Goal: Task Accomplishment & Management: Complete application form

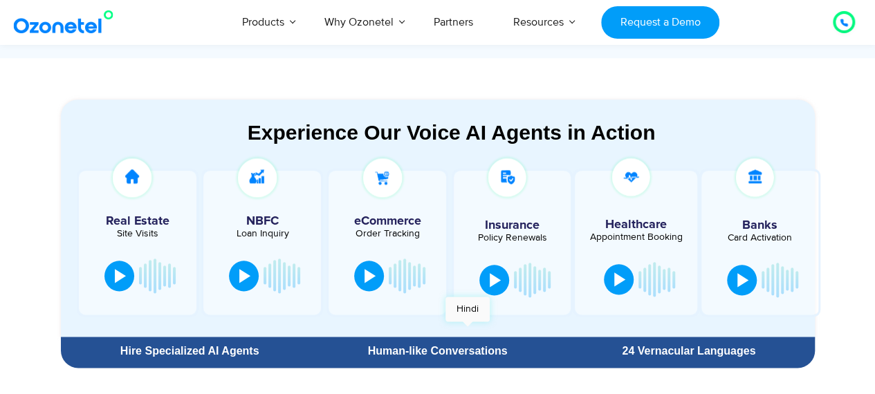
scroll to position [705, 0]
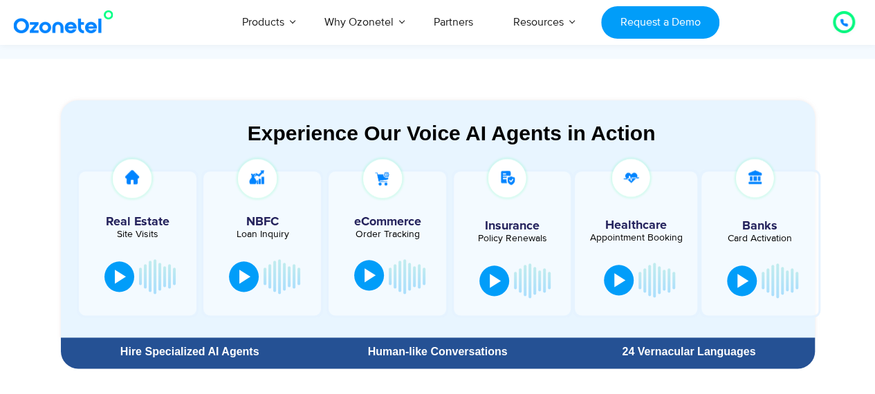
click at [369, 278] on div at bounding box center [369, 275] width 11 height 14
click at [371, 284] on button at bounding box center [374, 276] width 28 height 30
click at [485, 281] on button at bounding box center [494, 279] width 30 height 30
click at [616, 279] on div at bounding box center [619, 279] width 11 height 14
click at [608, 277] on button at bounding box center [618, 278] width 28 height 30
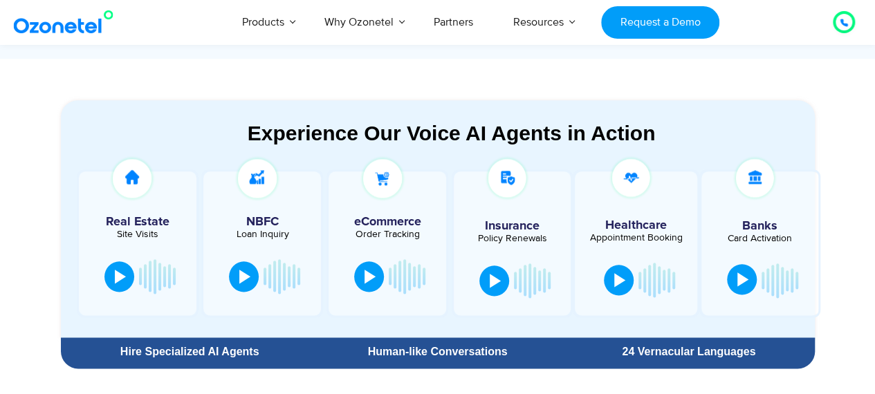
click at [743, 270] on button at bounding box center [742, 279] width 30 height 30
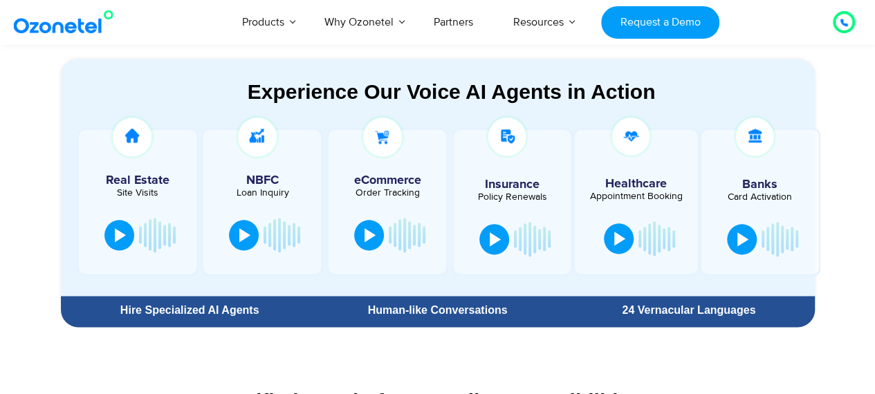
scroll to position [745, 0]
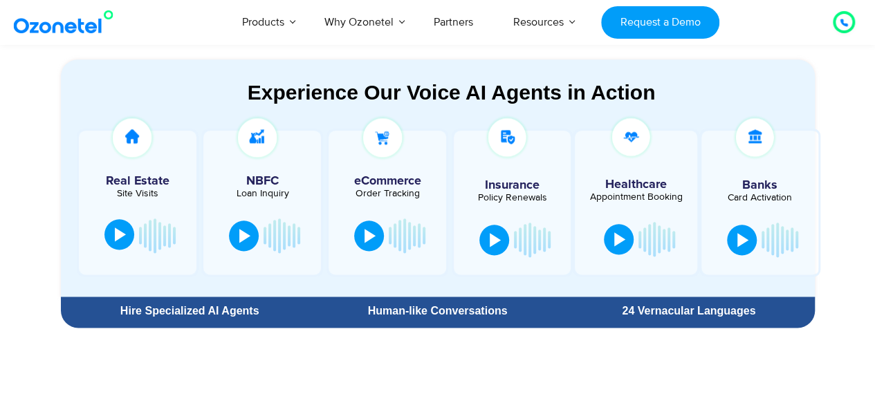
click at [122, 225] on button at bounding box center [119, 234] width 30 height 30
click at [245, 232] on div at bounding box center [244, 234] width 11 height 14
click at [238, 244] on button at bounding box center [244, 234] width 30 height 30
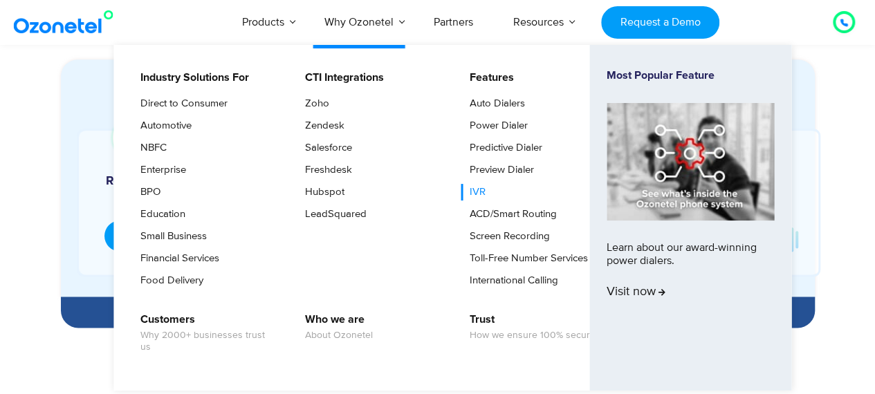
click at [480, 189] on link "IVR" at bounding box center [473, 192] width 27 height 17
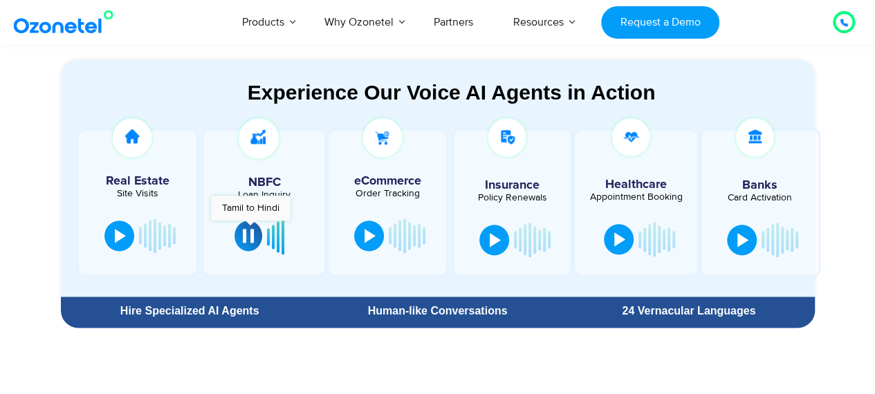
click at [250, 227] on button at bounding box center [248, 236] width 28 height 30
click at [250, 227] on button at bounding box center [244, 234] width 30 height 30
click at [250, 227] on button at bounding box center [248, 236] width 28 height 30
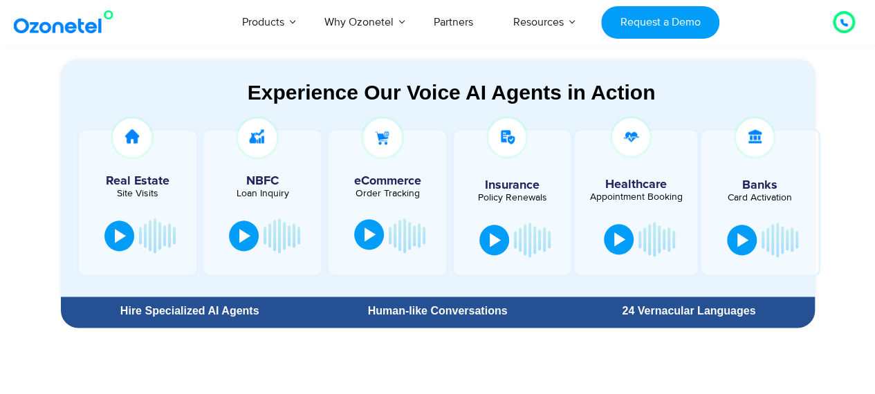
click at [363, 236] on button at bounding box center [369, 234] width 30 height 30
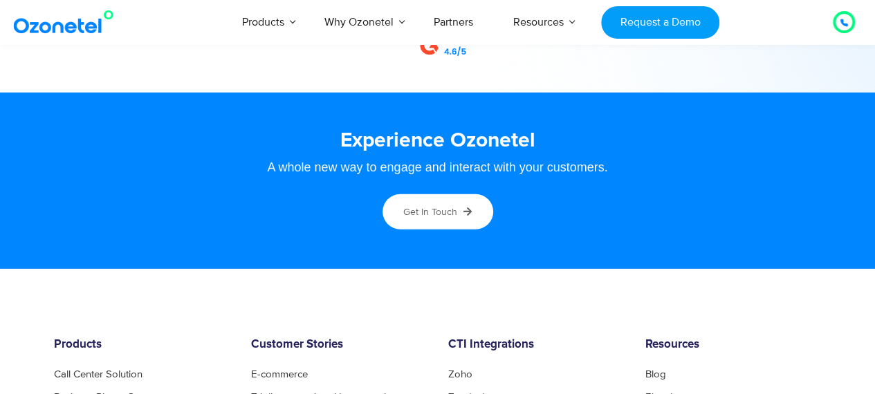
scroll to position [7126, 0]
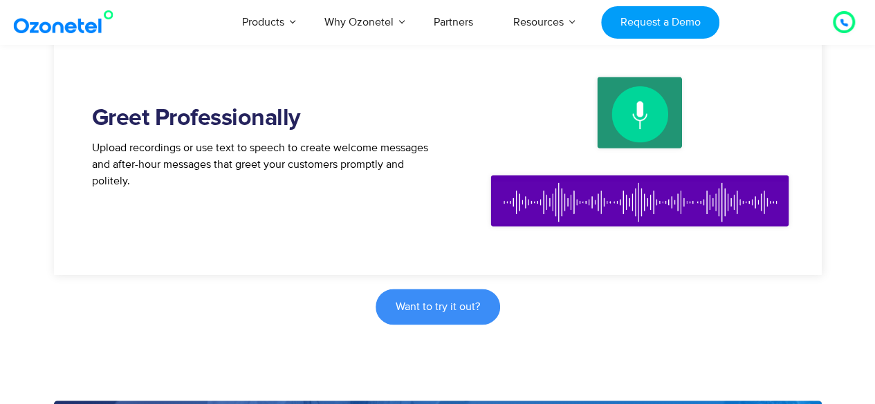
scroll to position [886, 0]
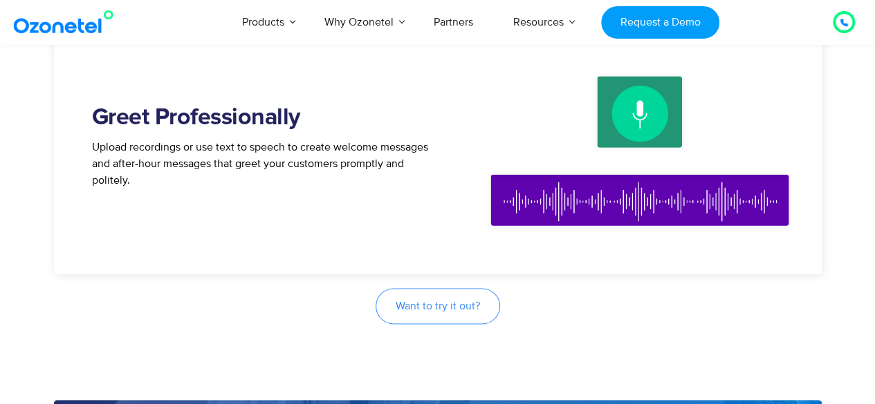
click at [423, 297] on link "Want to try it out?" at bounding box center [437, 306] width 124 height 36
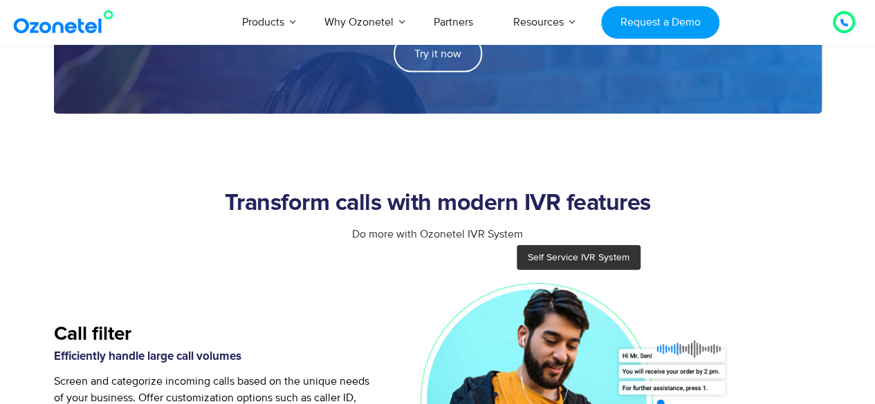
scroll to position [1420, 0]
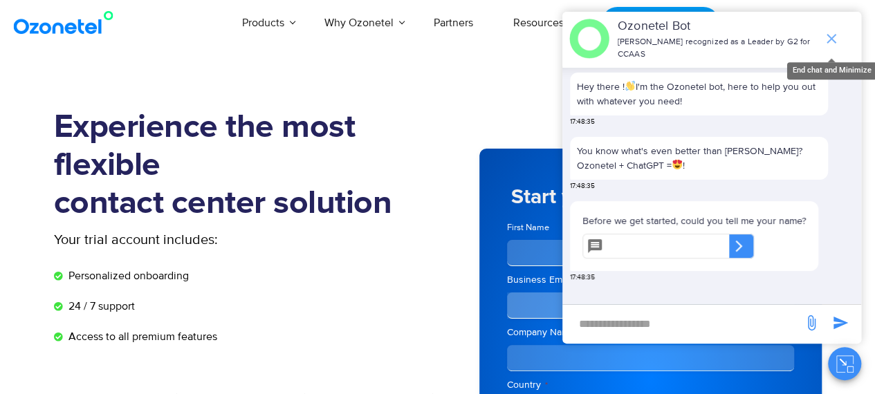
click at [830, 34] on icon "end chat or minimize" at bounding box center [831, 39] width 10 height 10
